Goal: Transaction & Acquisition: Register for event/course

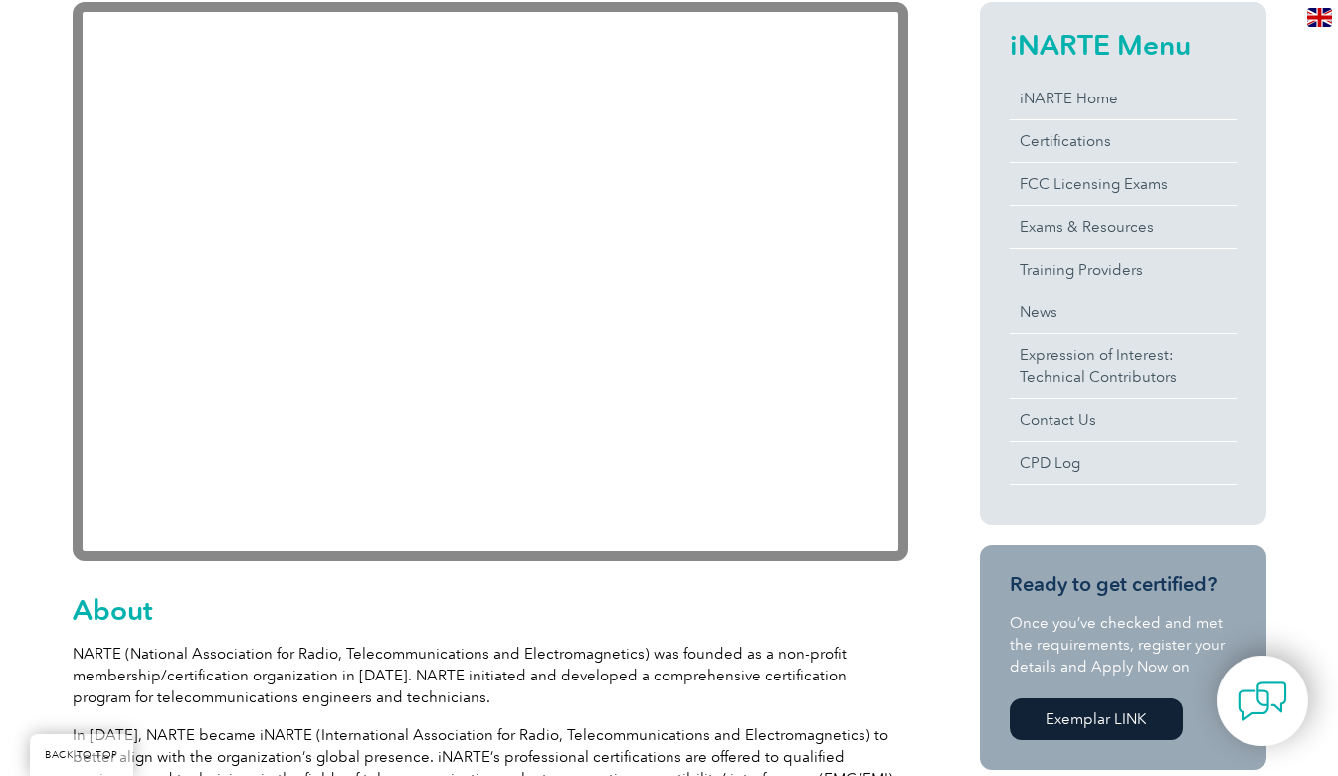
scroll to position [597, 0]
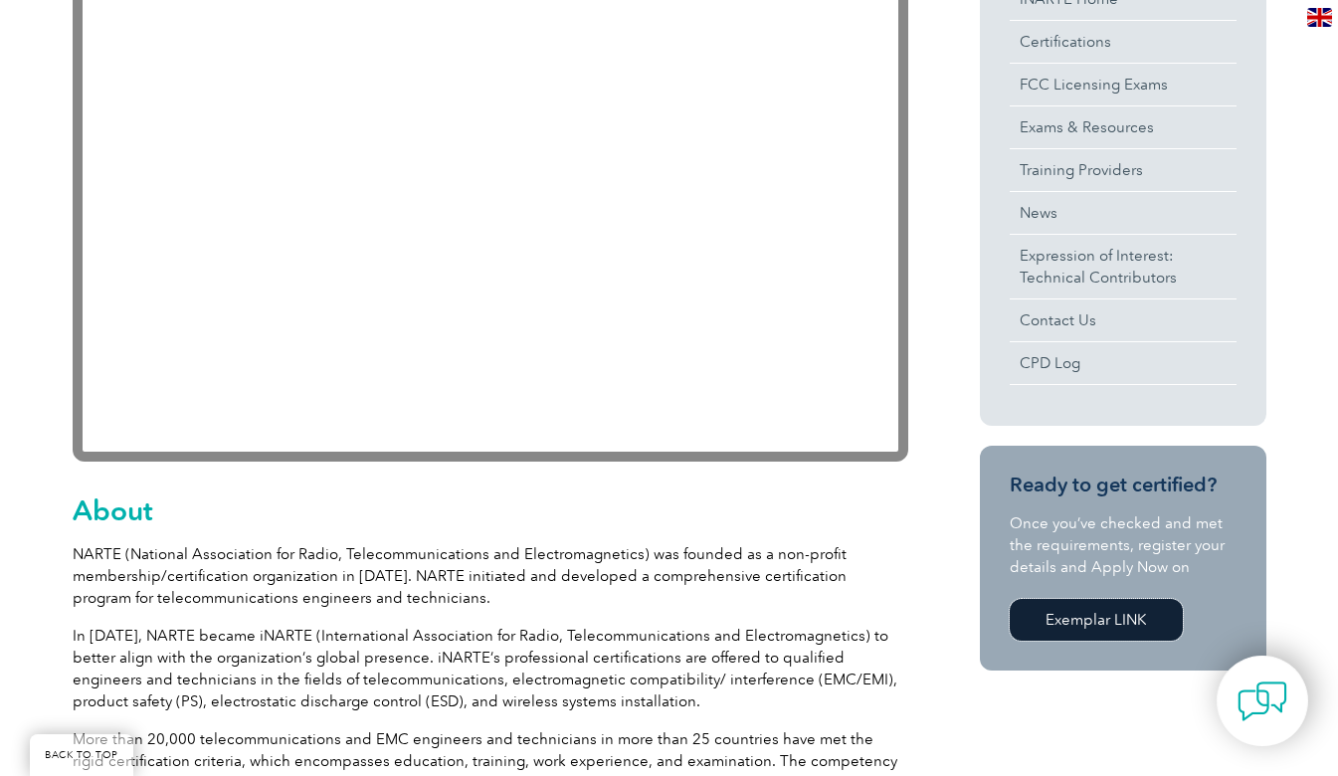
click at [1113, 623] on link "Exemplar LINK" at bounding box center [1096, 620] width 173 height 42
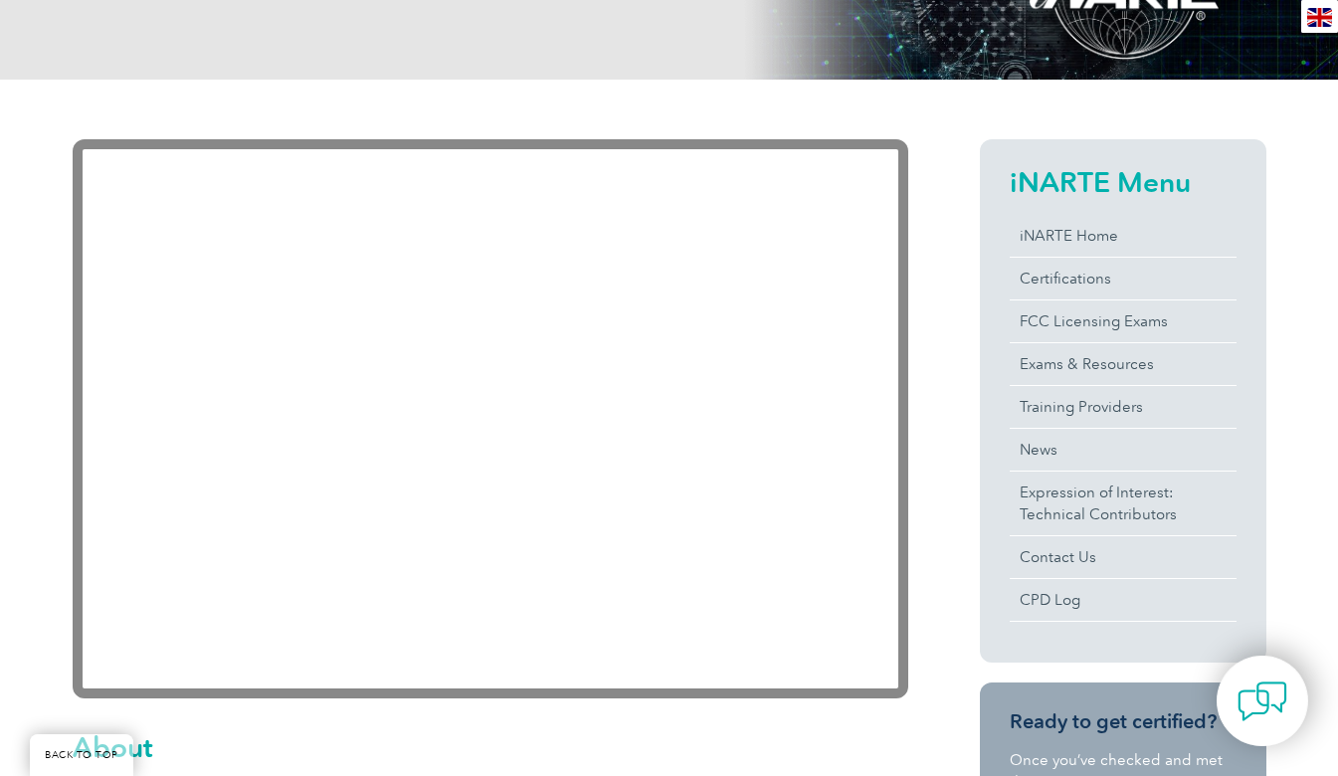
scroll to position [298, 0]
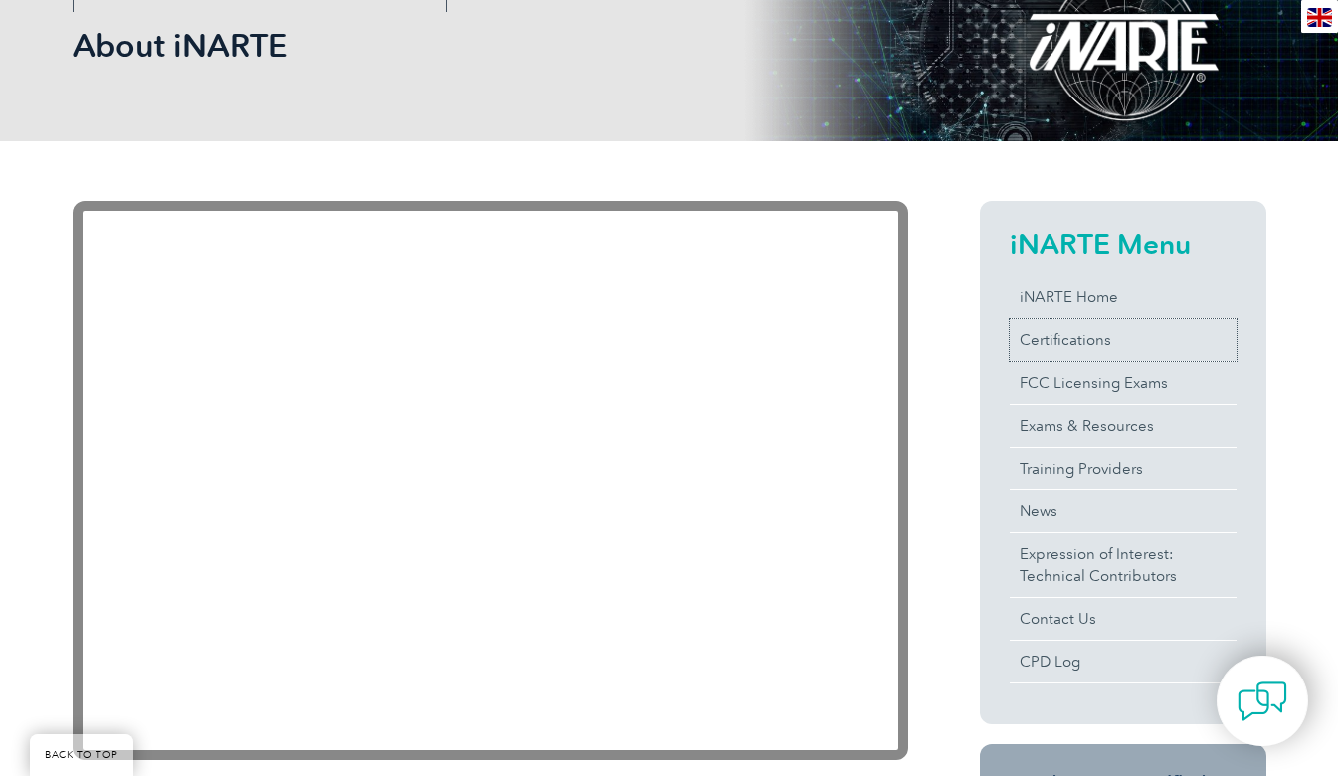
click at [1129, 337] on link "Certifications" at bounding box center [1123, 340] width 227 height 42
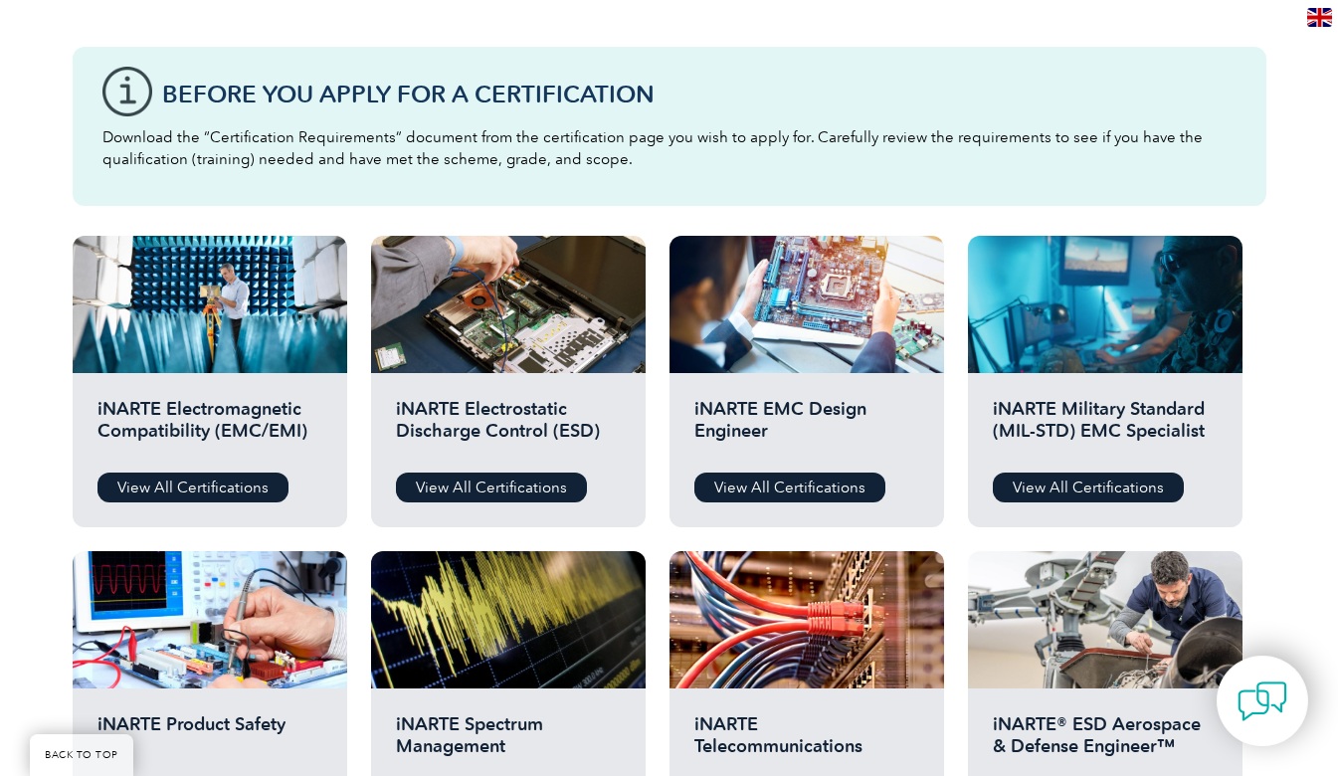
scroll to position [483, 0]
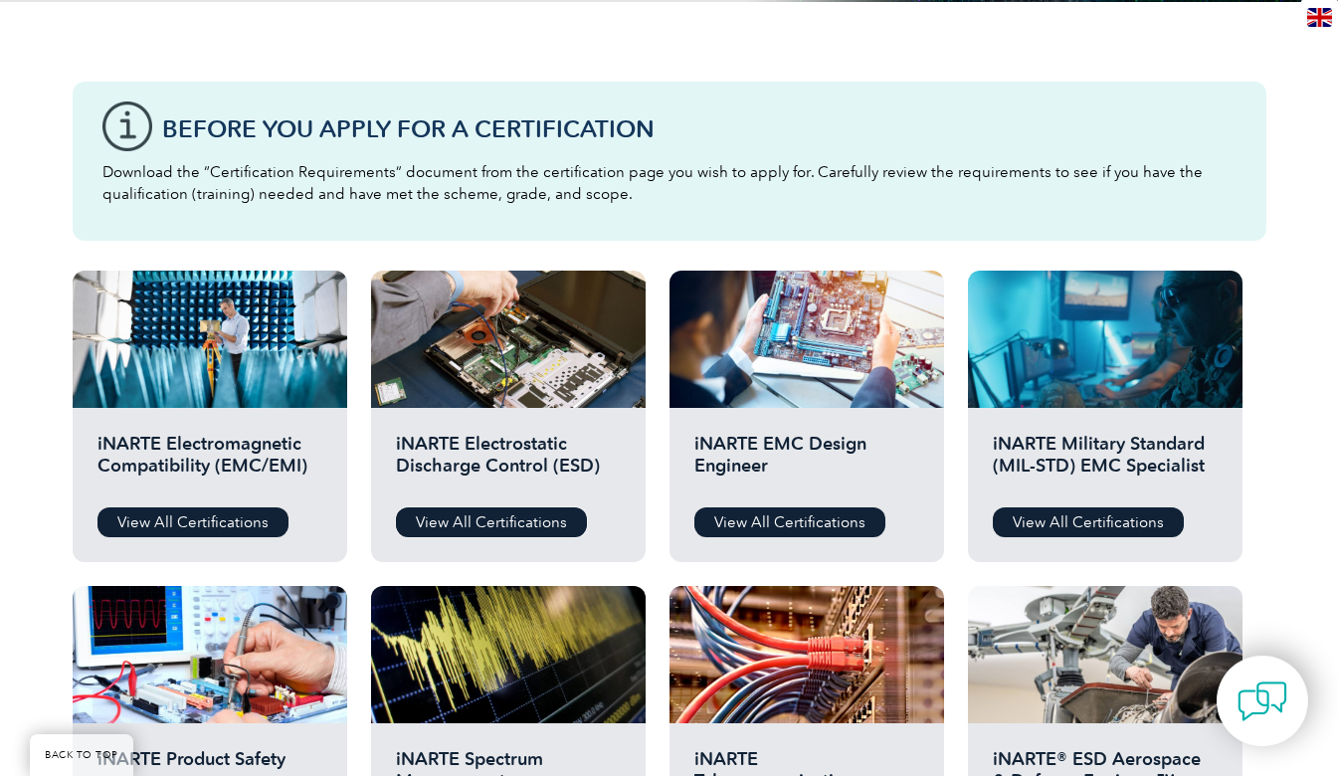
click at [537, 532] on link "View All Certifications" at bounding box center [491, 522] width 191 height 30
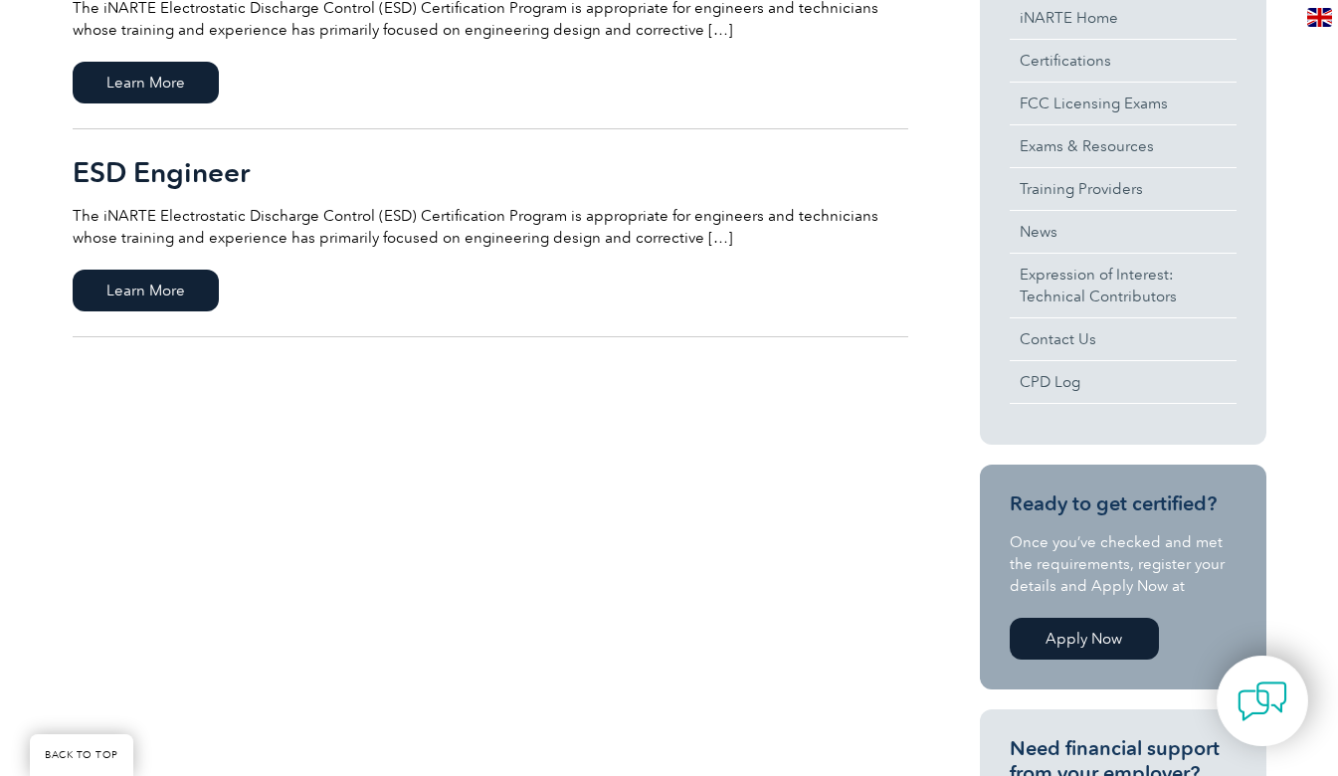
scroll to position [597, 0]
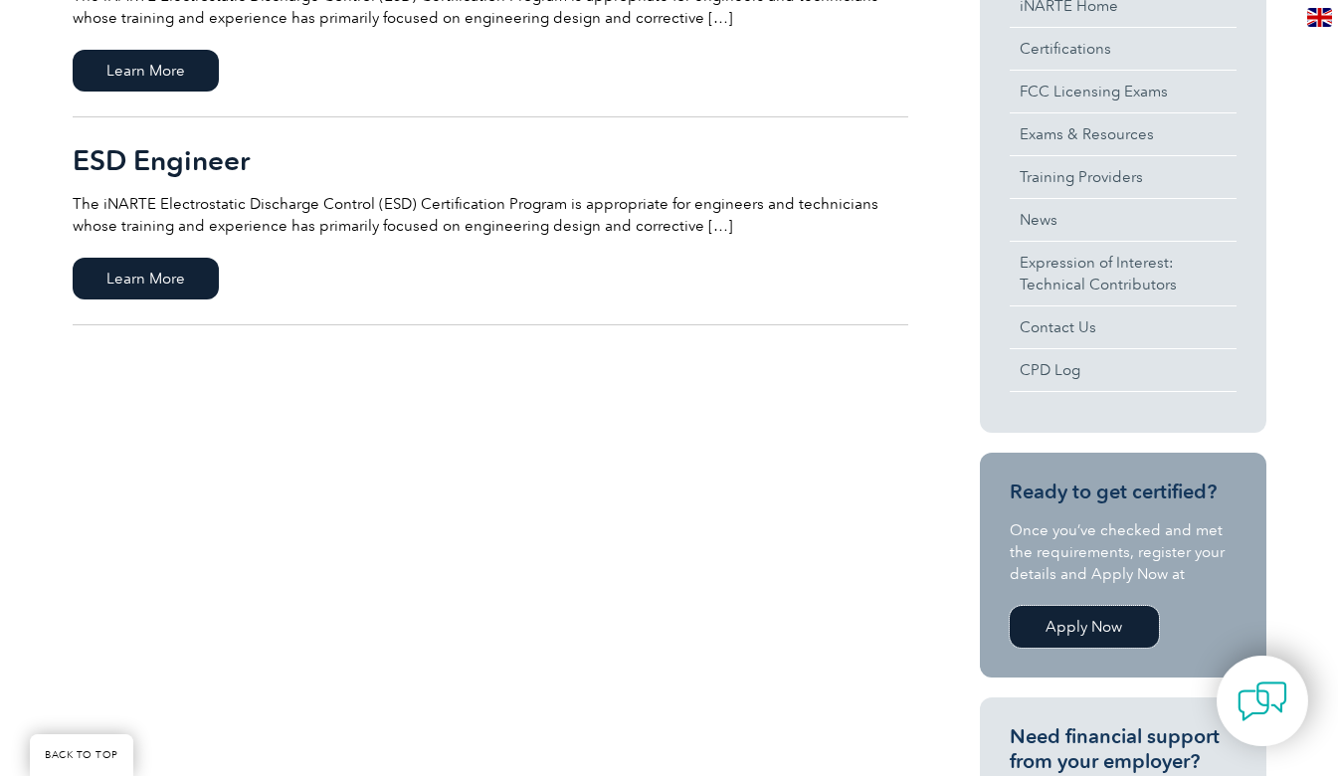
click at [1119, 637] on link "Apply Now" at bounding box center [1084, 627] width 149 height 42
